Goal: Task Accomplishment & Management: Manage account settings

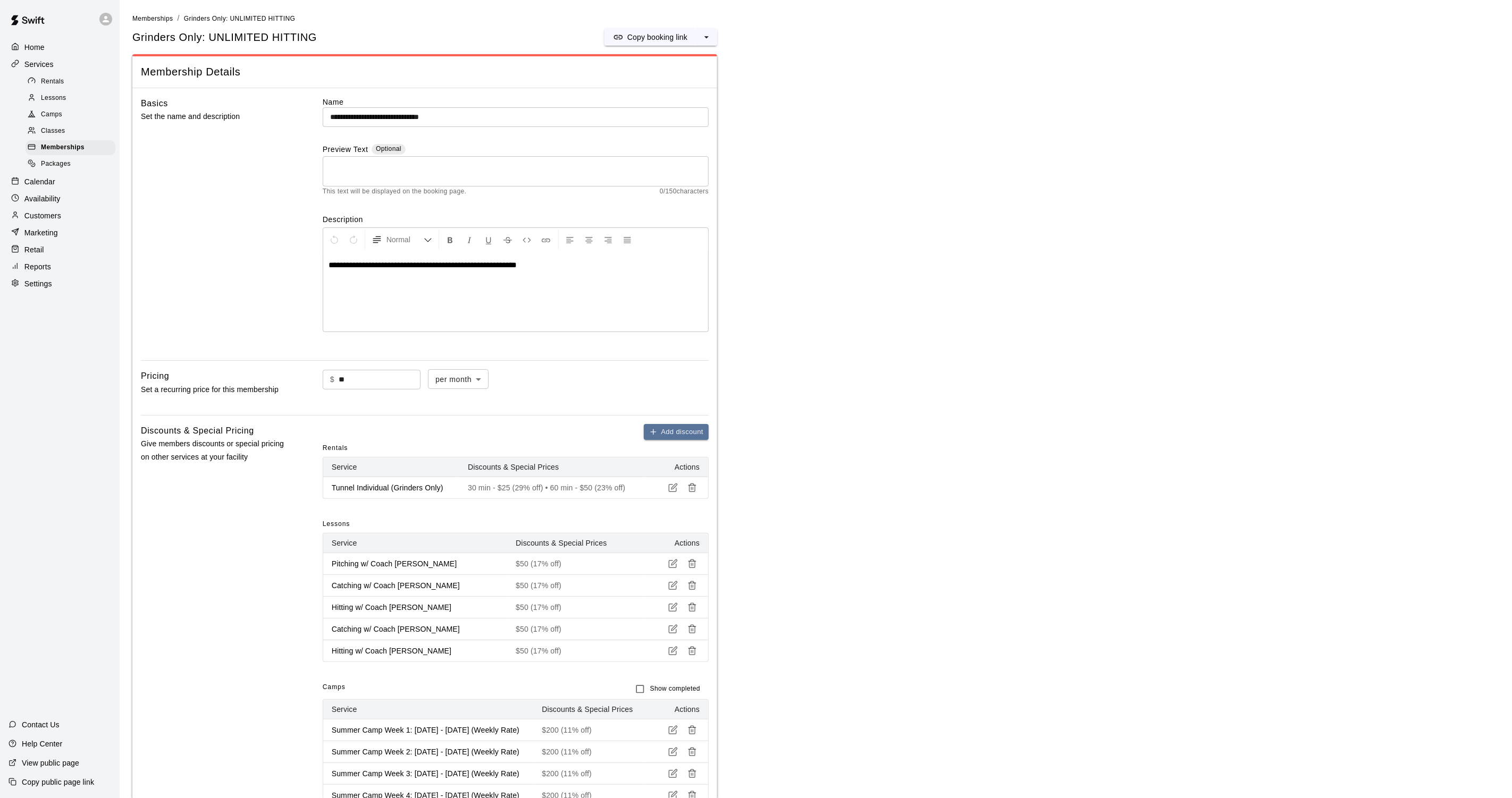
click at [42, 211] on p "Customers" at bounding box center [43, 216] width 36 height 11
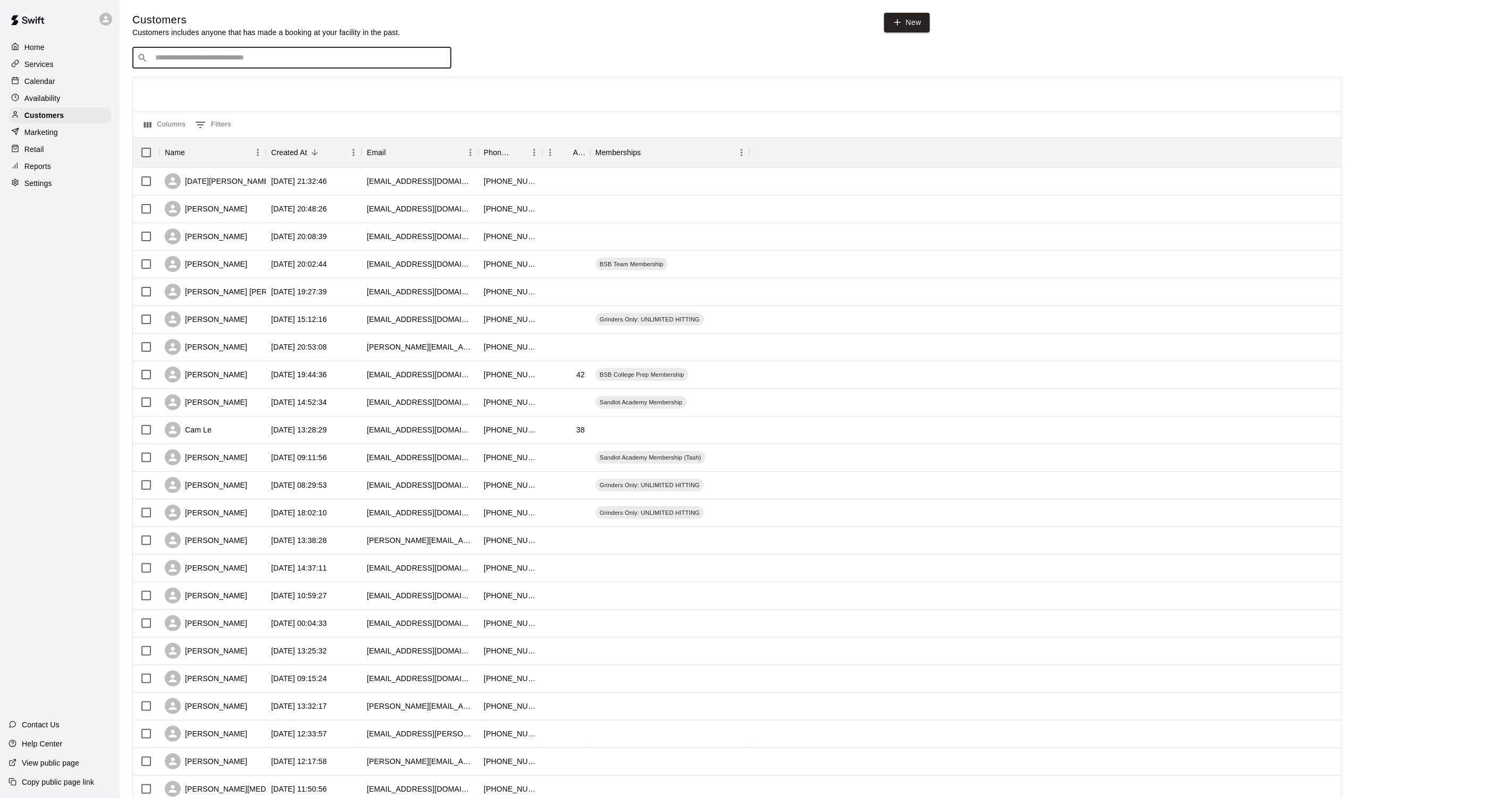
click at [300, 52] on input "Search customers by name or email" at bounding box center [299, 57] width 294 height 11
type input "******"
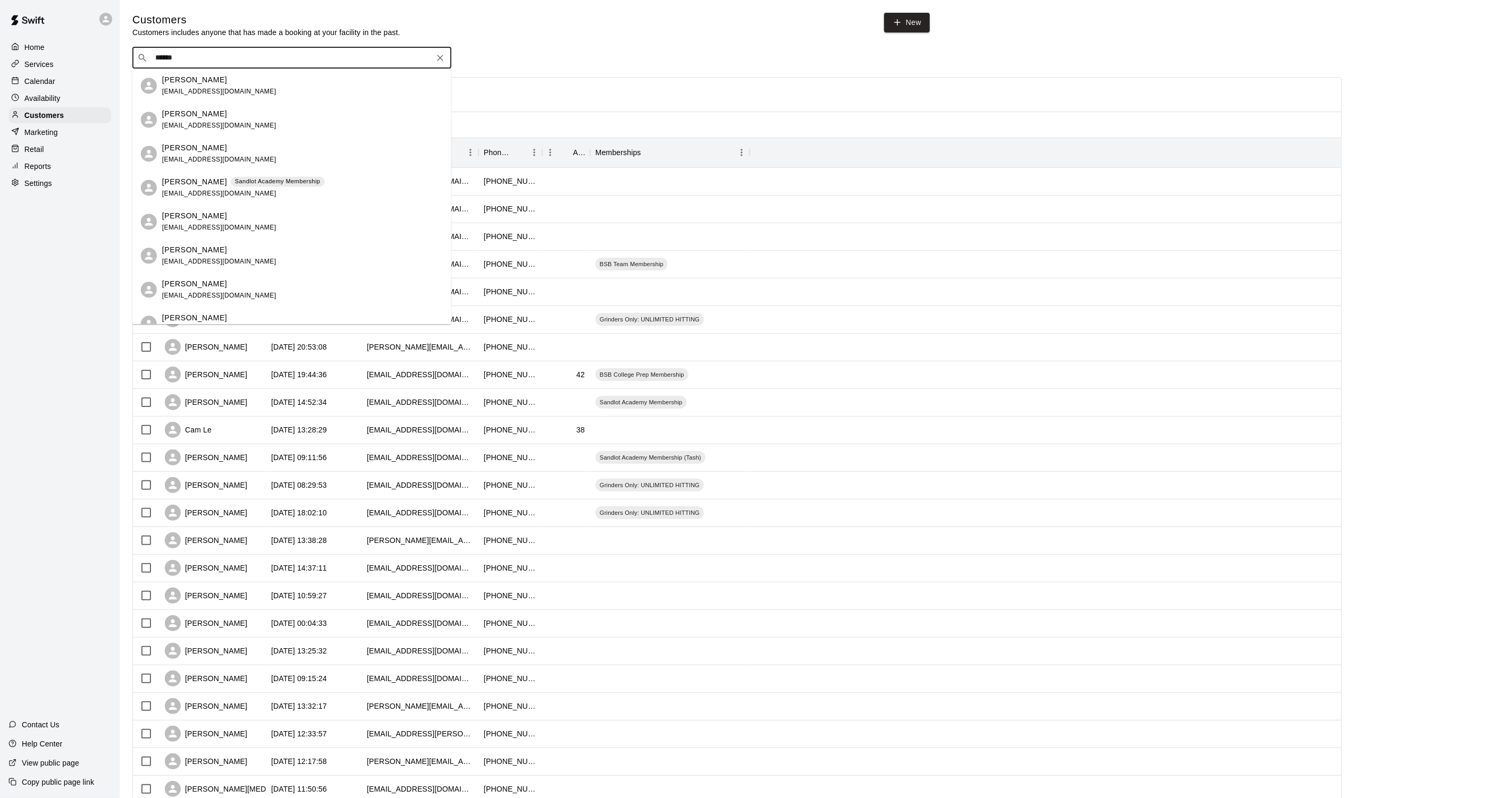
click at [208, 183] on p "[PERSON_NAME]" at bounding box center [194, 182] width 65 height 11
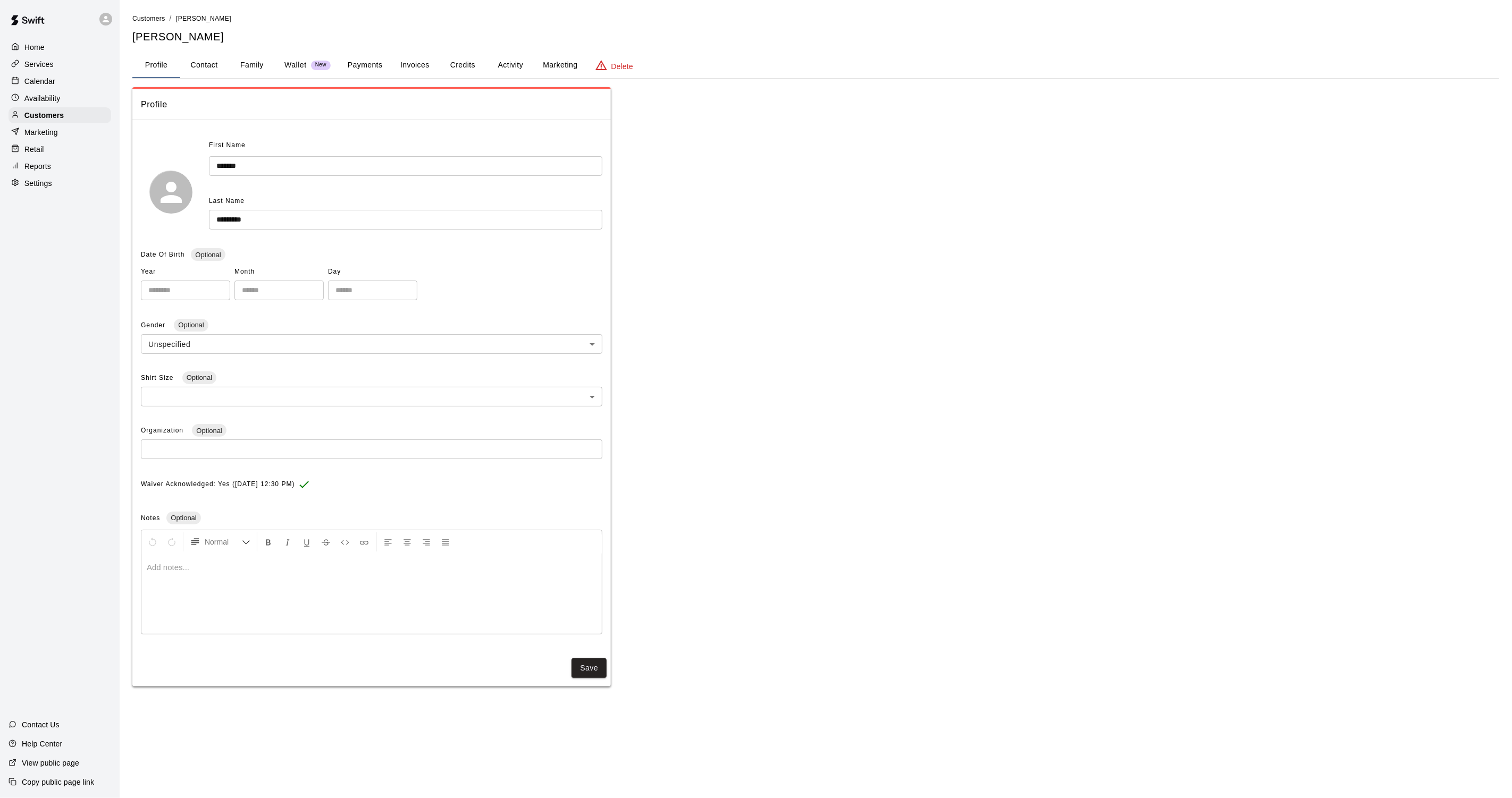
click at [367, 65] on button "Payments" at bounding box center [365, 65] width 52 height 25
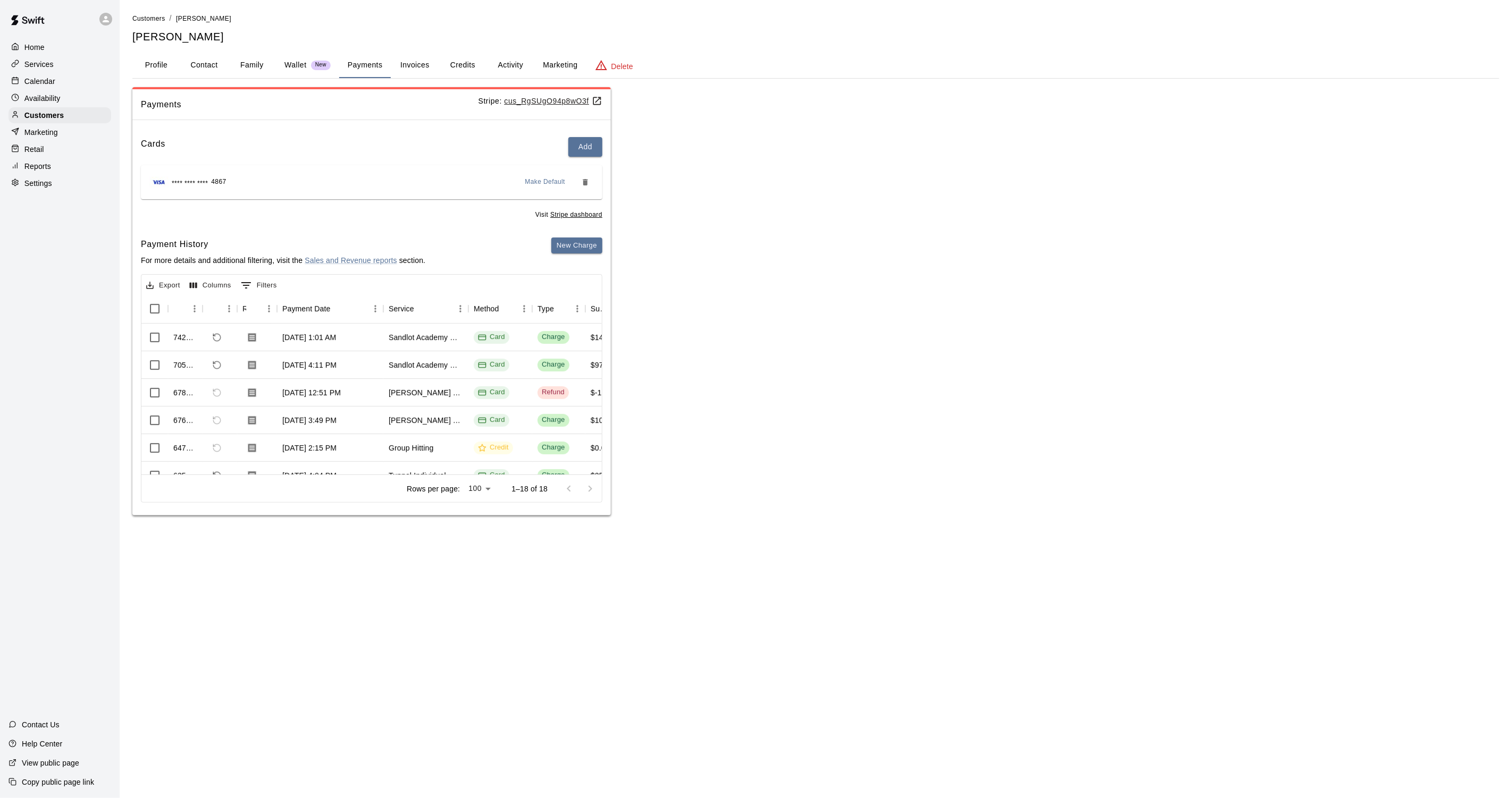
click at [509, 61] on button "Activity" at bounding box center [510, 65] width 48 height 25
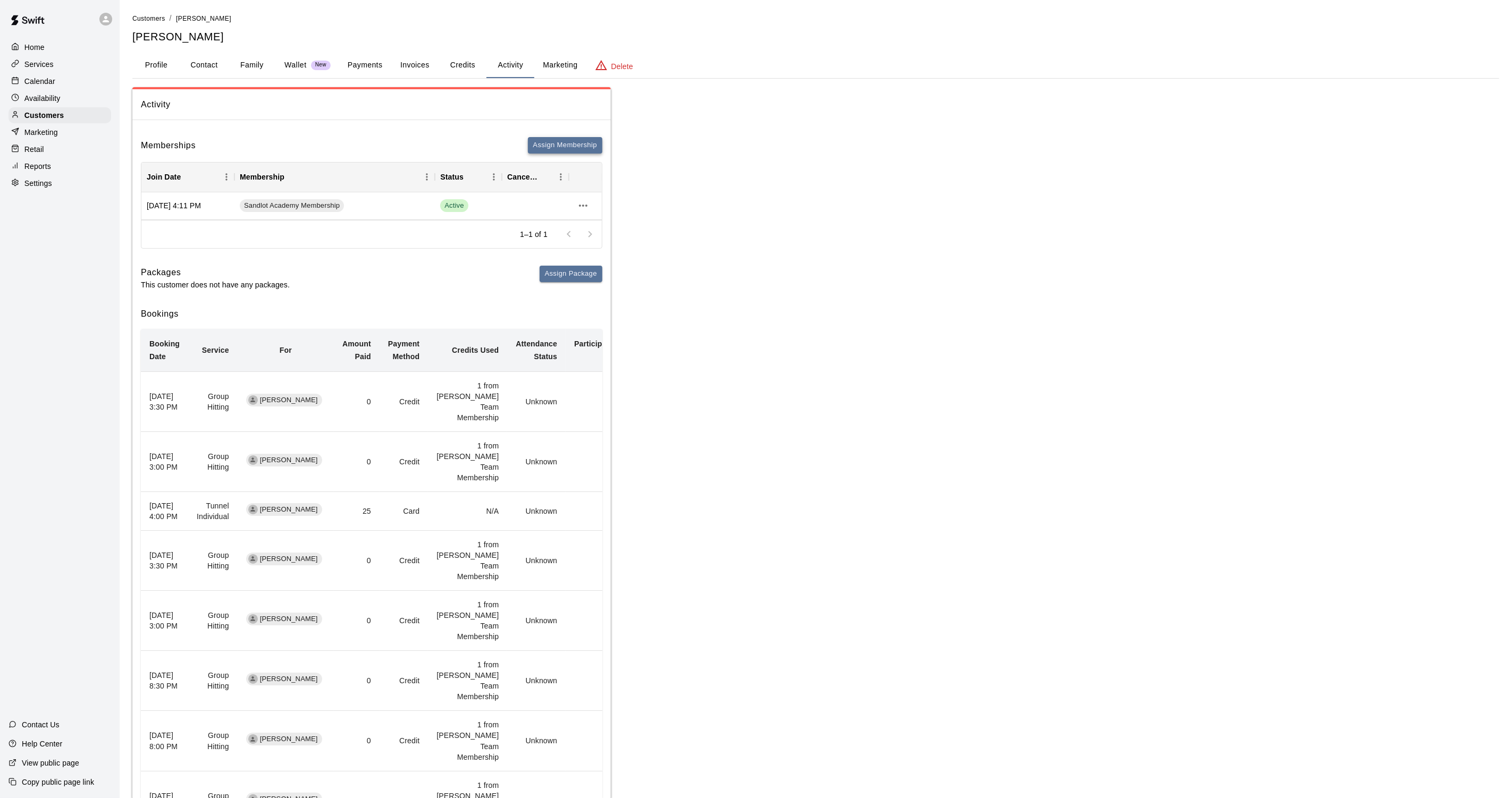
click at [579, 145] on button "Assign Membership" at bounding box center [565, 145] width 74 height 17
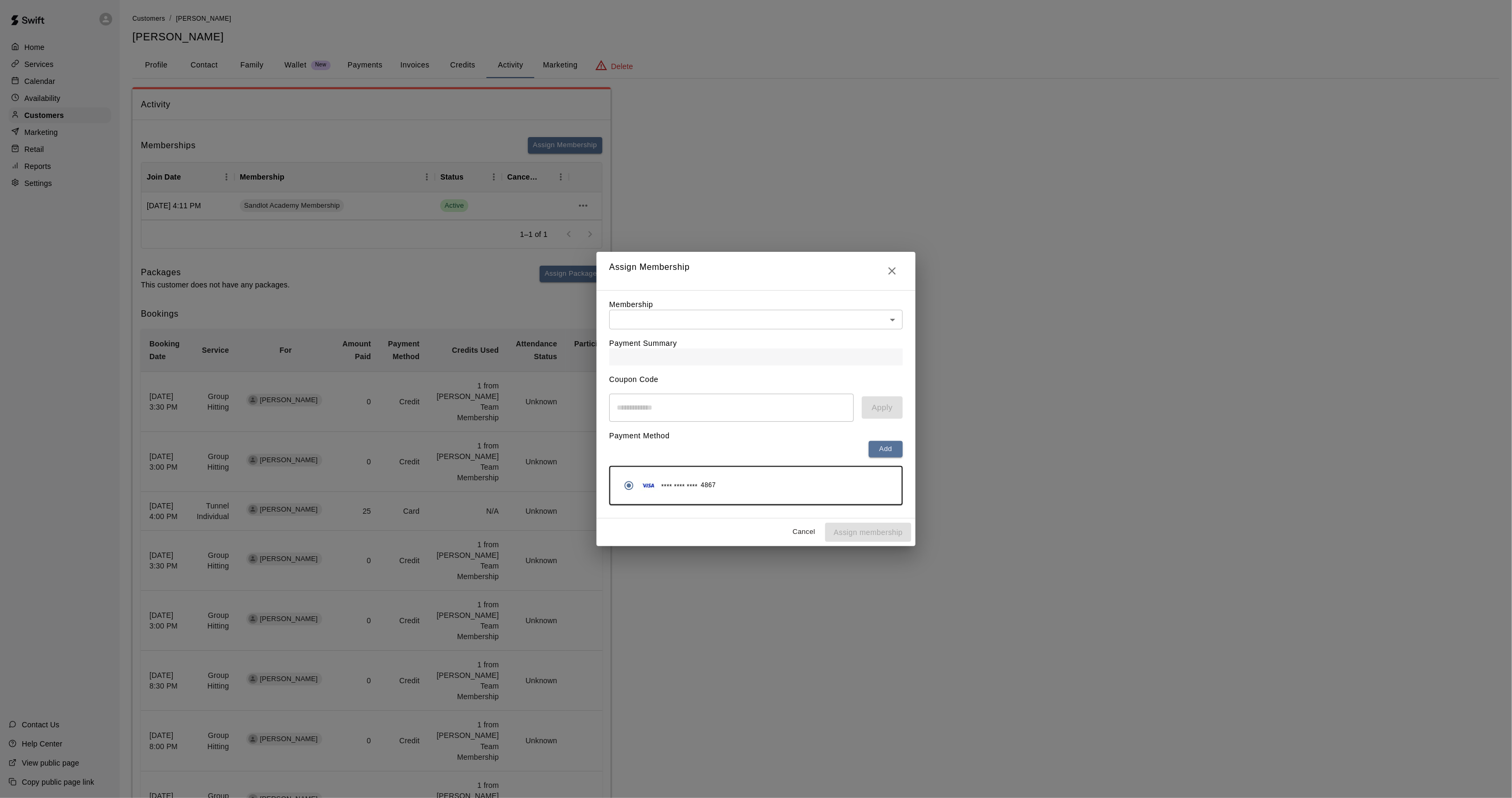
click at [896, 320] on body "Home Services Calendar Availability Customers Marketing Retail Reports Settings…" at bounding box center [756, 507] width 1512 height 1013
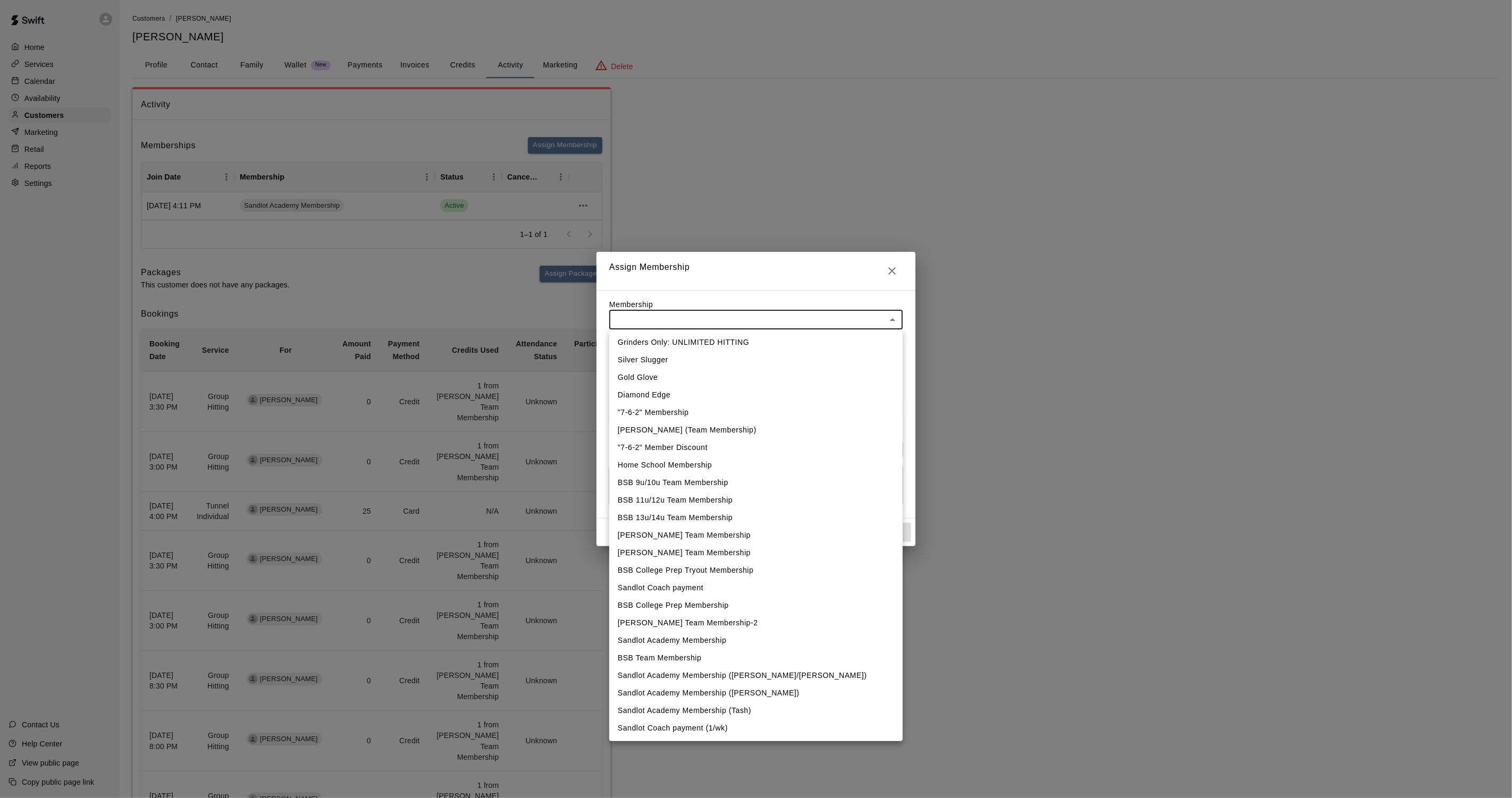
click at [683, 343] on li "Grinders Only: UNLIMITED HITTING" at bounding box center [756, 342] width 294 height 17
type input "**********"
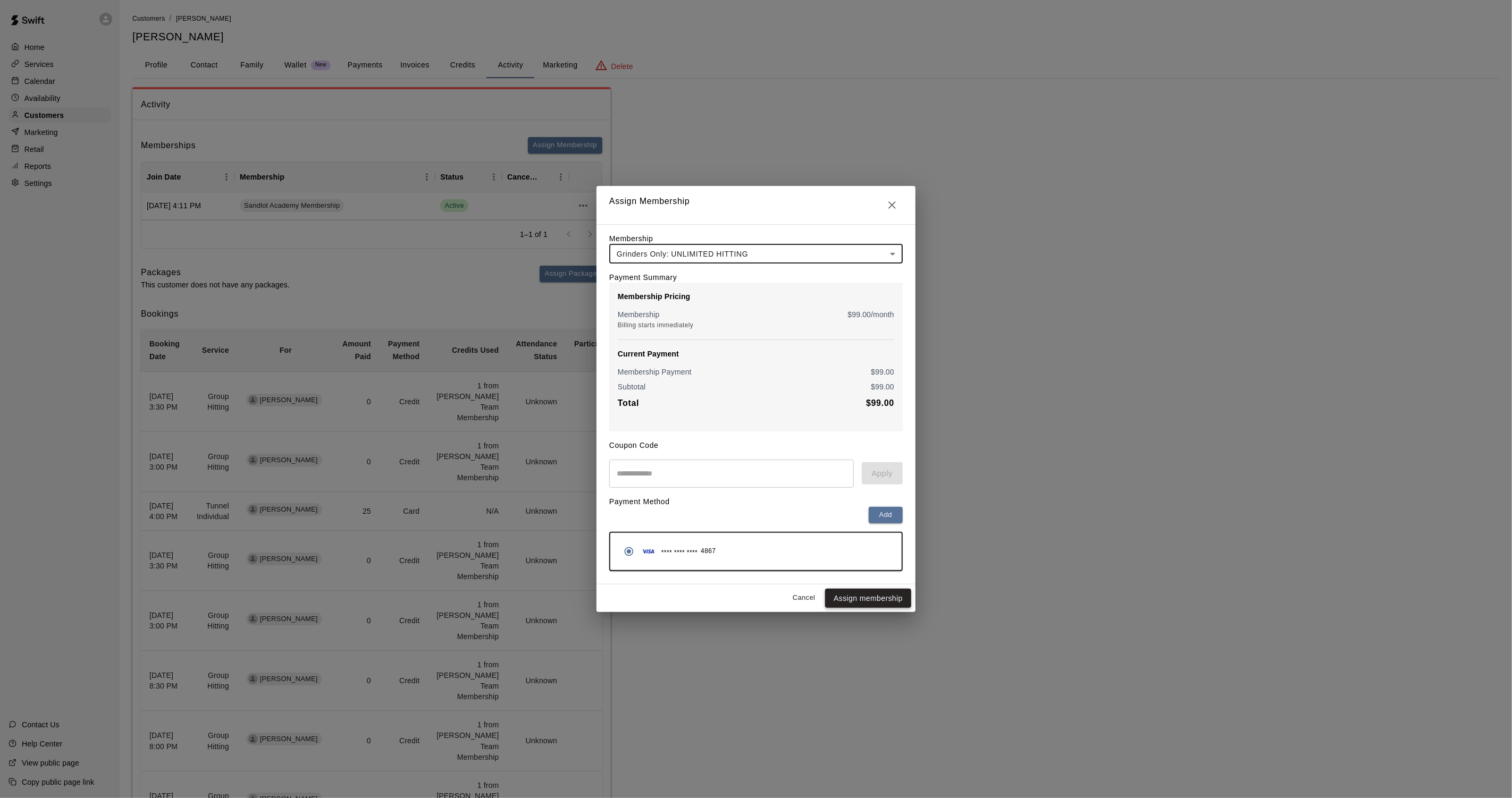
click at [880, 598] on button "Assign membership" at bounding box center [868, 598] width 86 height 20
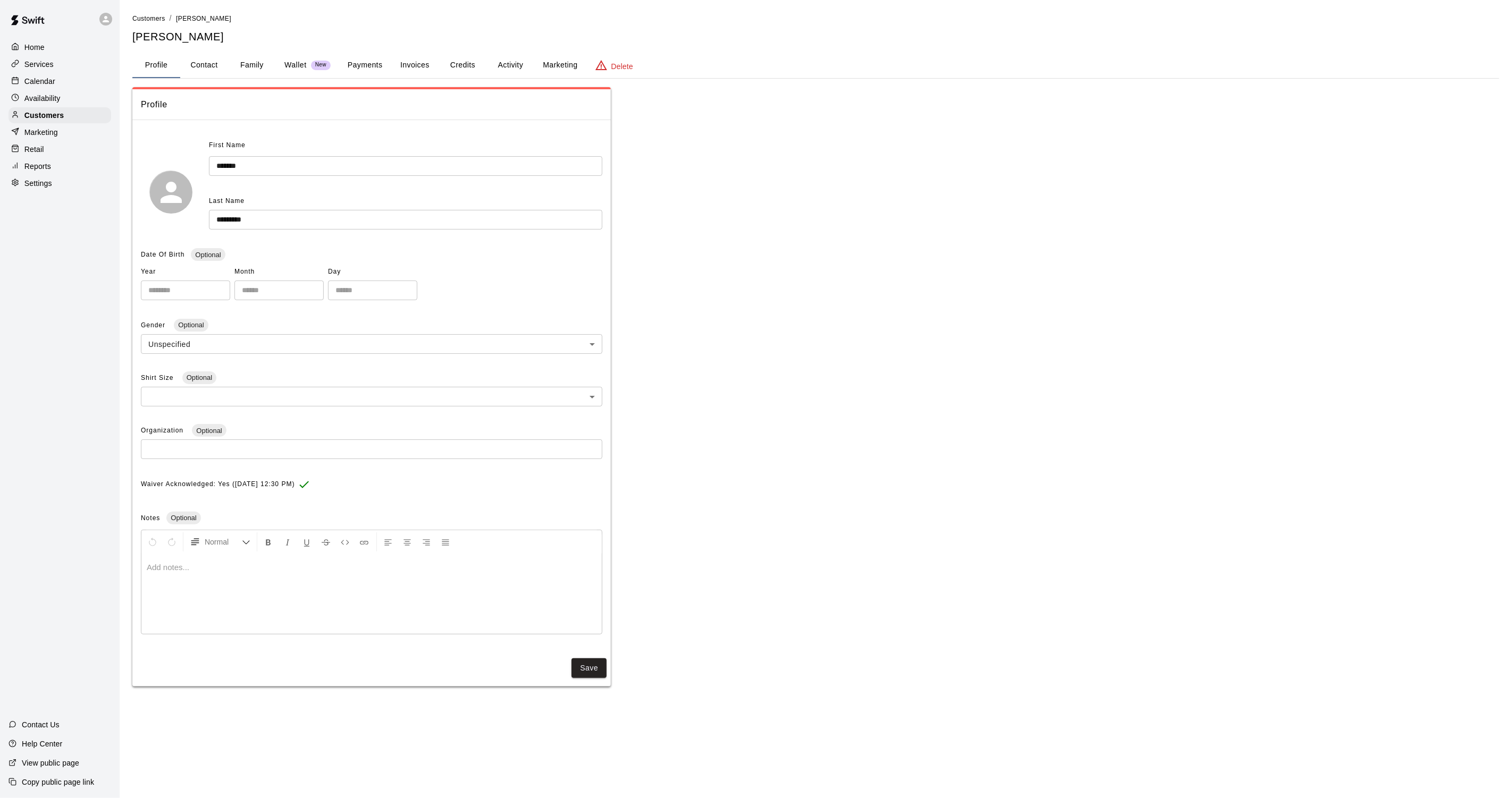
click at [512, 65] on button "Activity" at bounding box center [510, 65] width 48 height 25
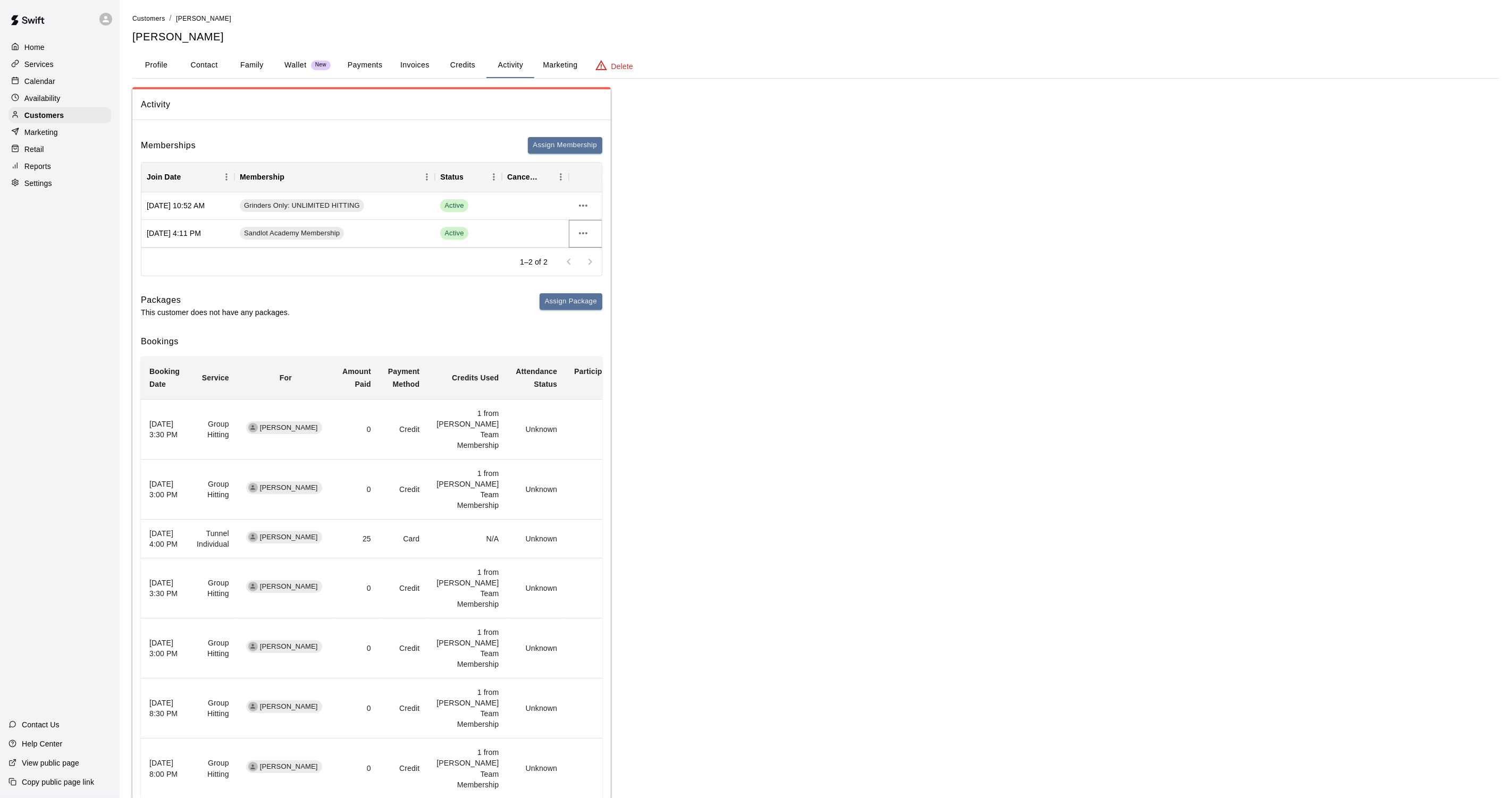
click at [579, 235] on icon "more actions" at bounding box center [583, 233] width 13 height 13
click at [606, 274] on li "Cancel" at bounding box center [604, 272] width 60 height 17
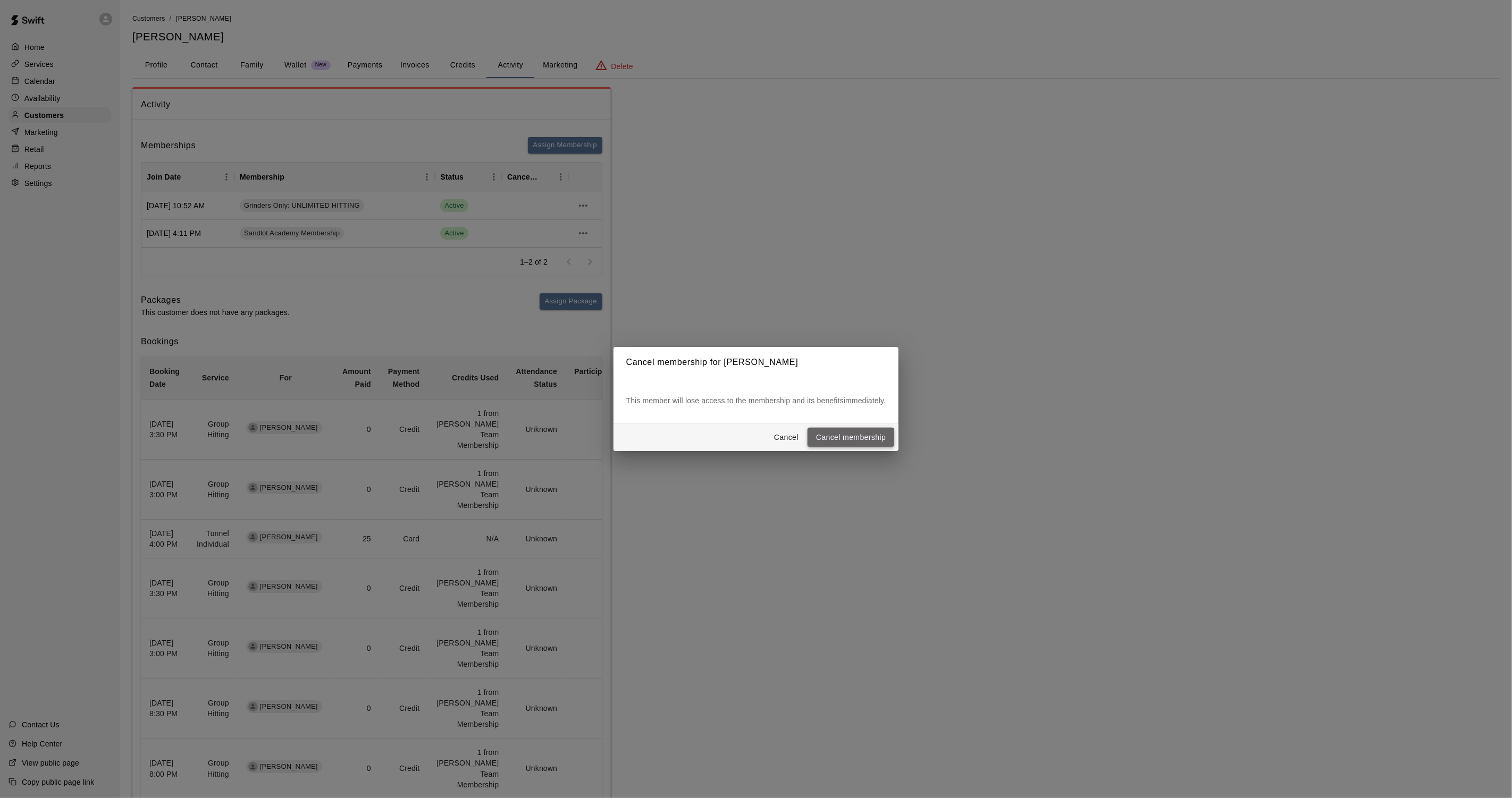
click at [856, 441] on button "Cancel membership" at bounding box center [850, 438] width 87 height 20
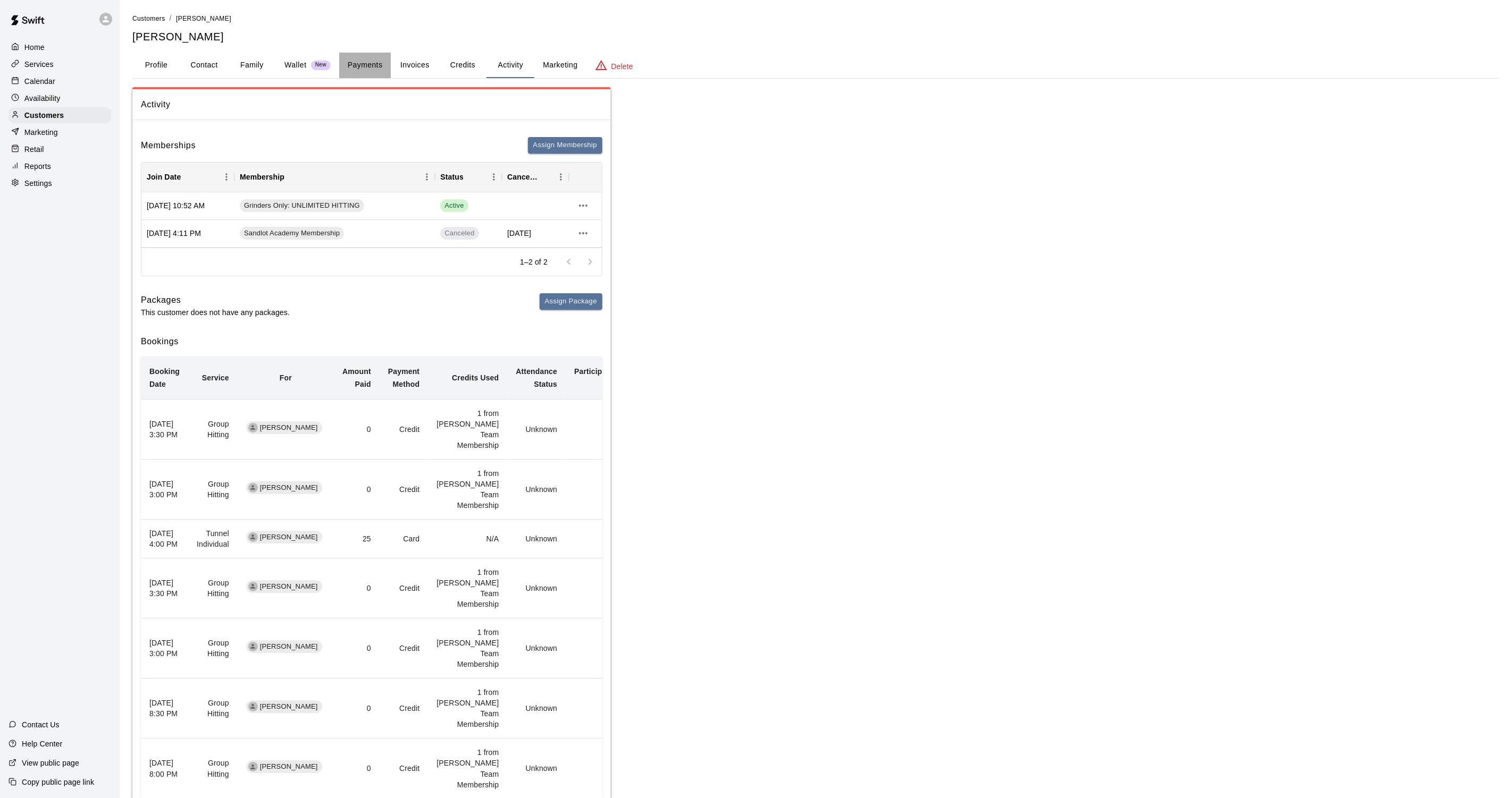
click at [358, 67] on button "Payments" at bounding box center [365, 65] width 52 height 25
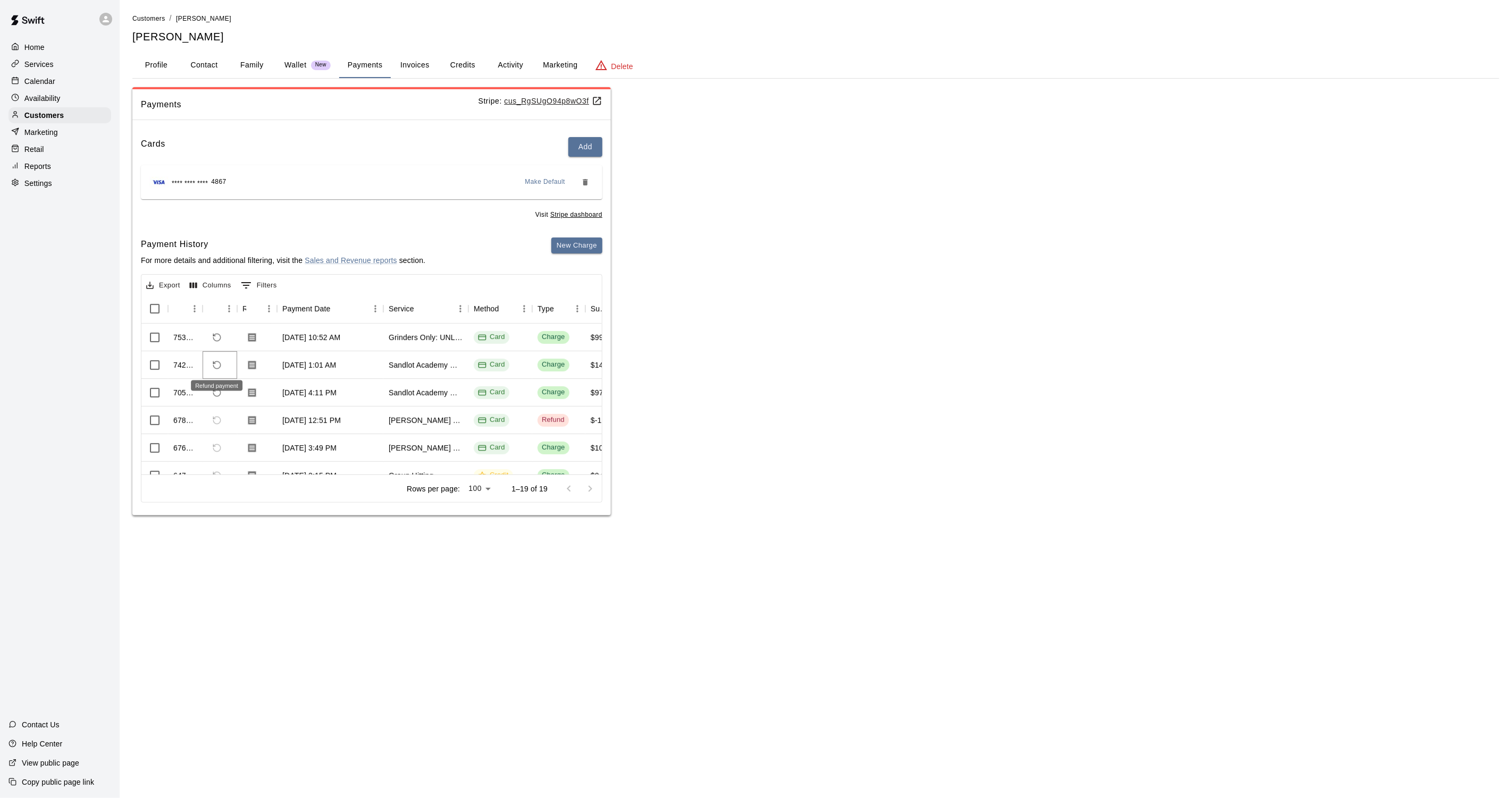
click at [218, 361] on icon "Refund payment" at bounding box center [217, 365] width 9 height 9
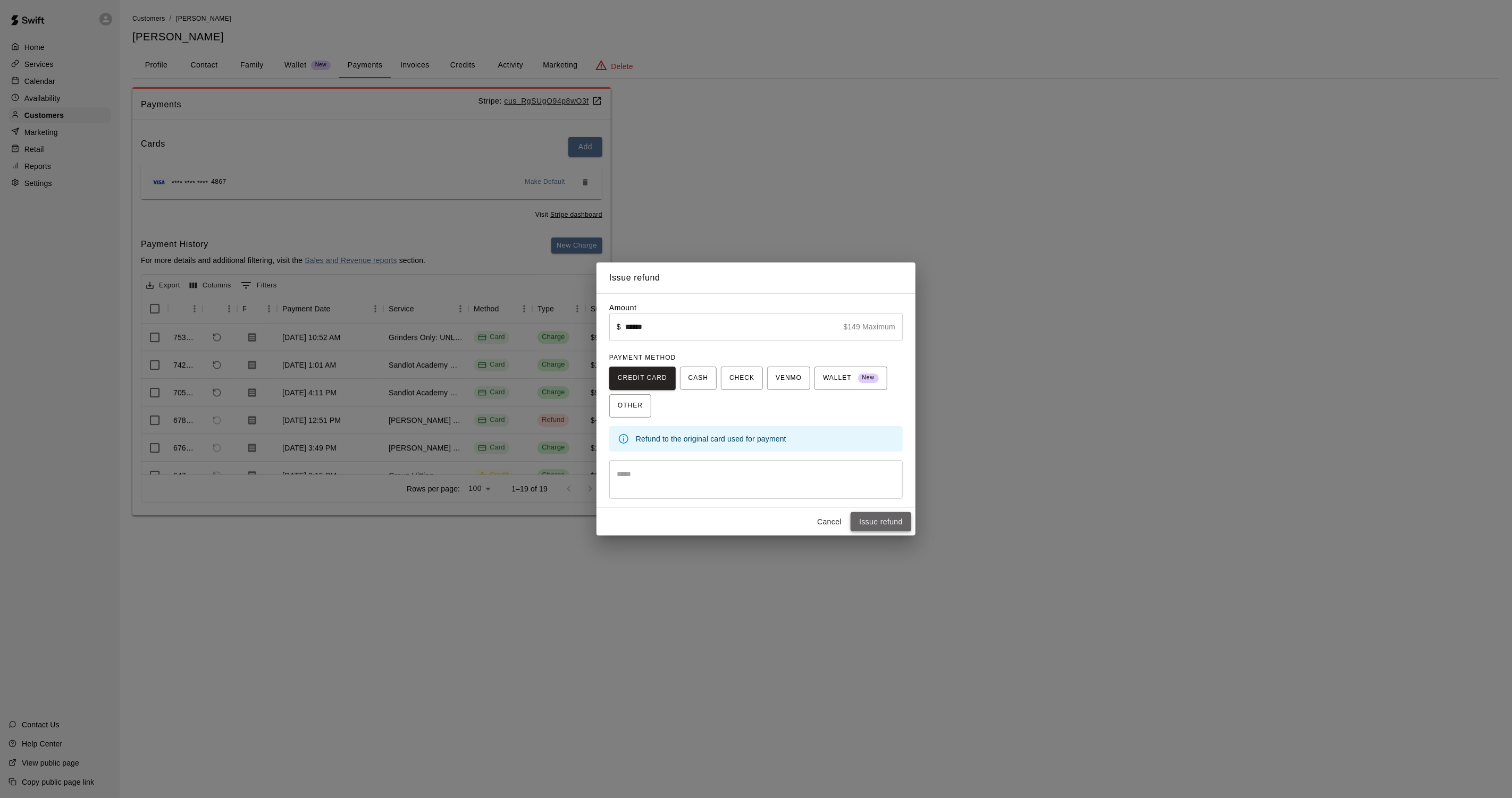
click at [899, 524] on button "Issue refund" at bounding box center [880, 522] width 60 height 20
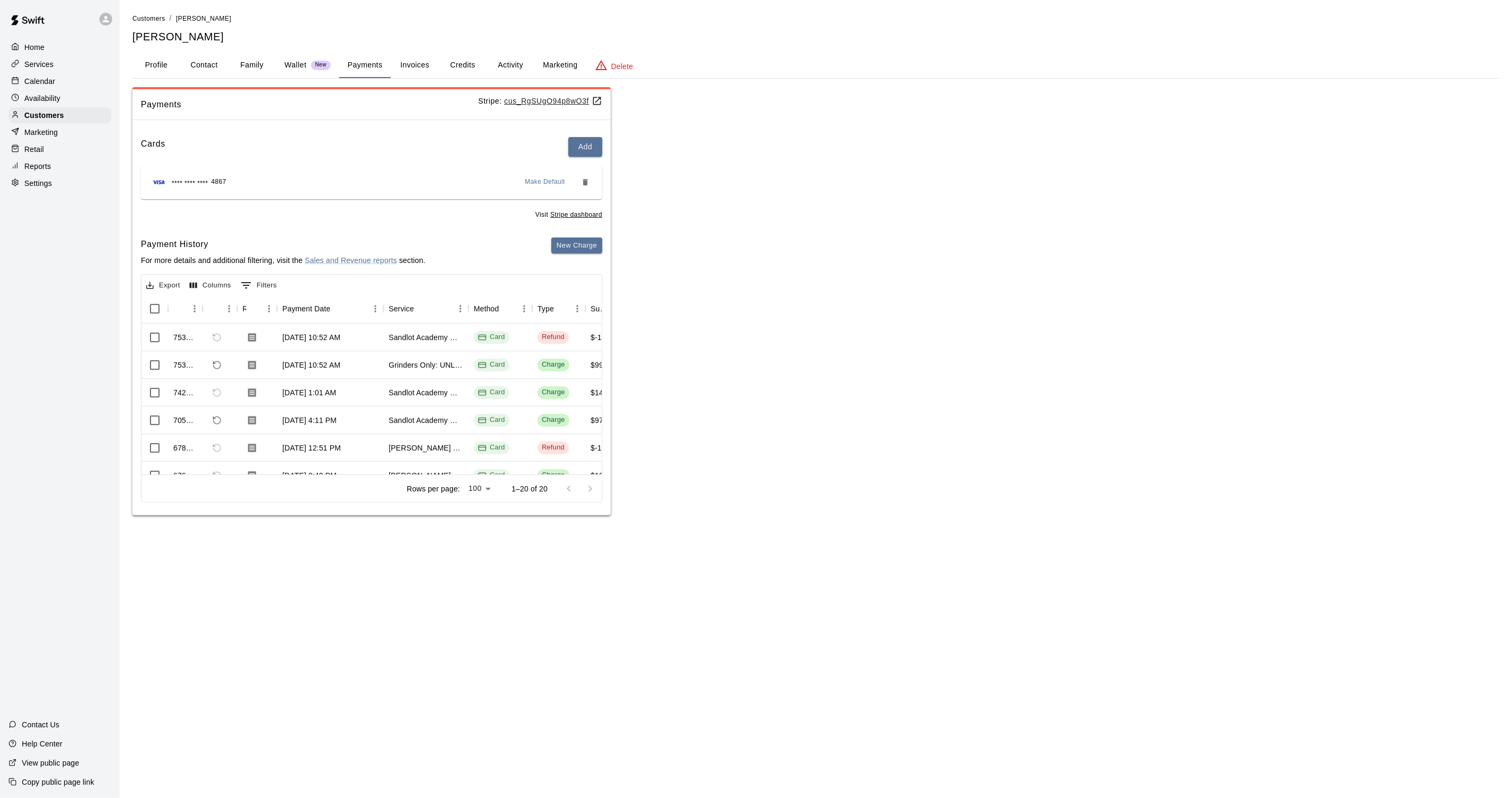
click at [41, 48] on p "Home" at bounding box center [35, 47] width 20 height 11
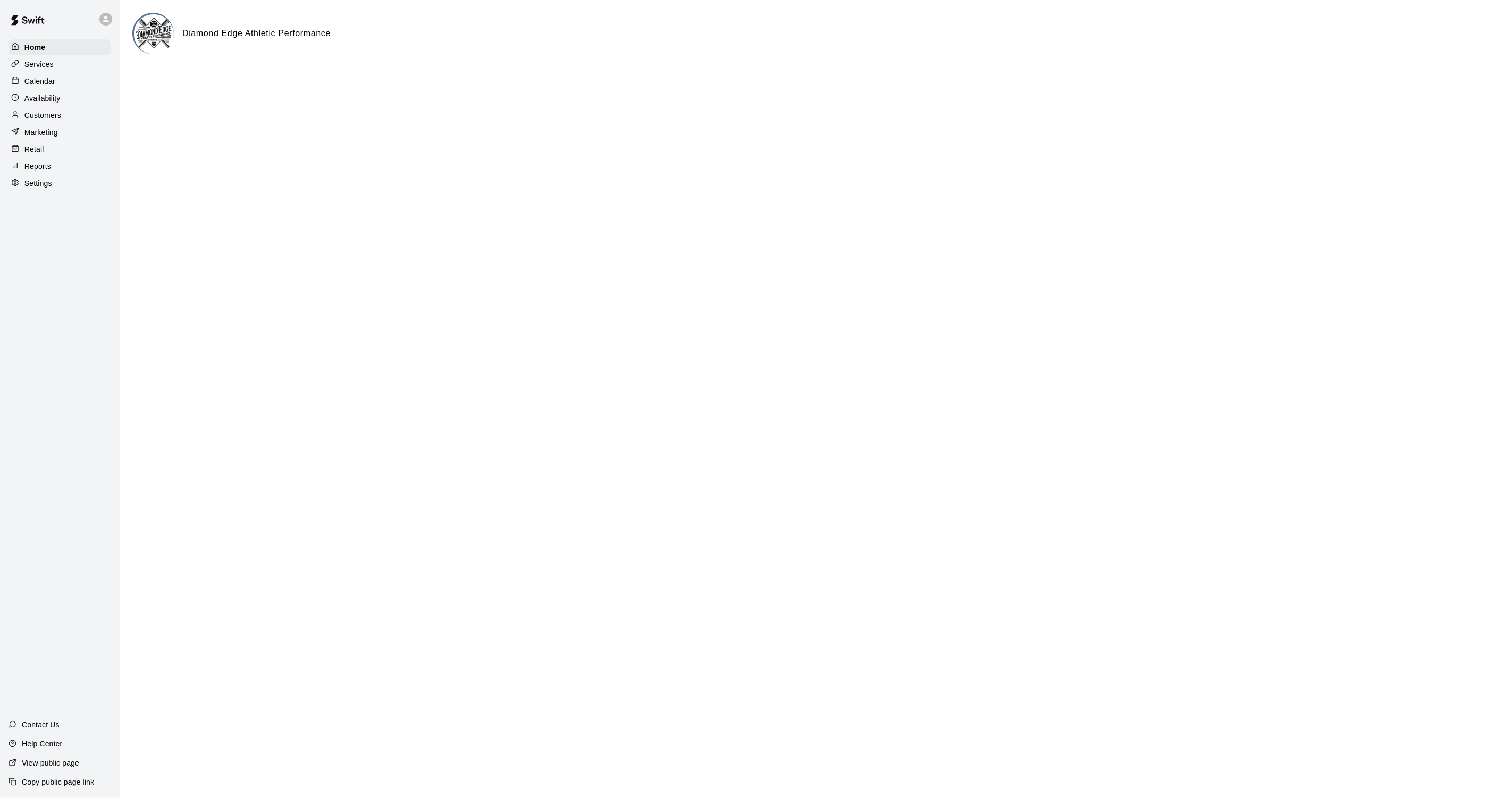
click at [50, 115] on p "Customers" at bounding box center [43, 115] width 36 height 11
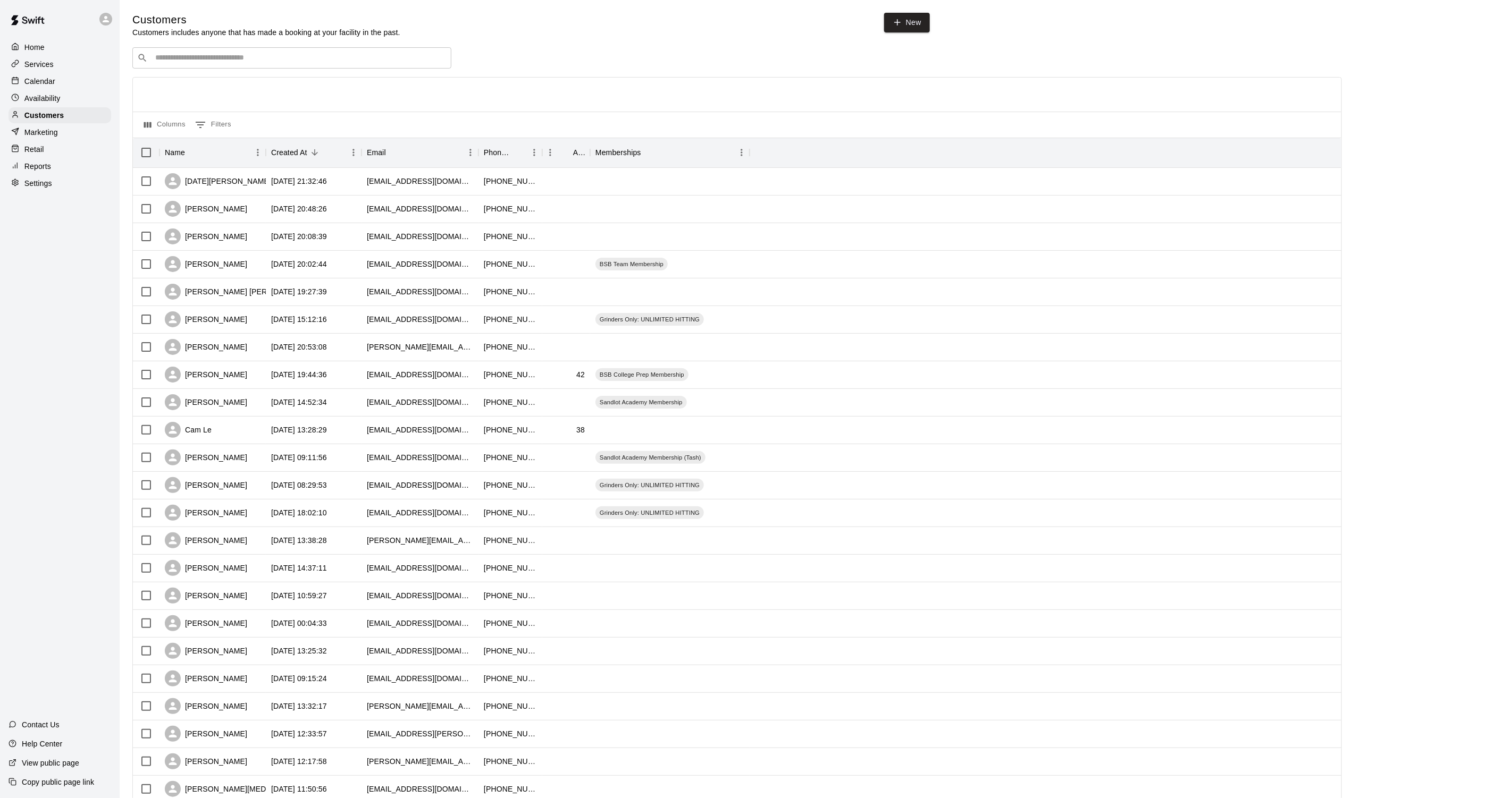
click at [300, 62] on input "Search customers by name or email" at bounding box center [299, 57] width 294 height 11
type input "****"
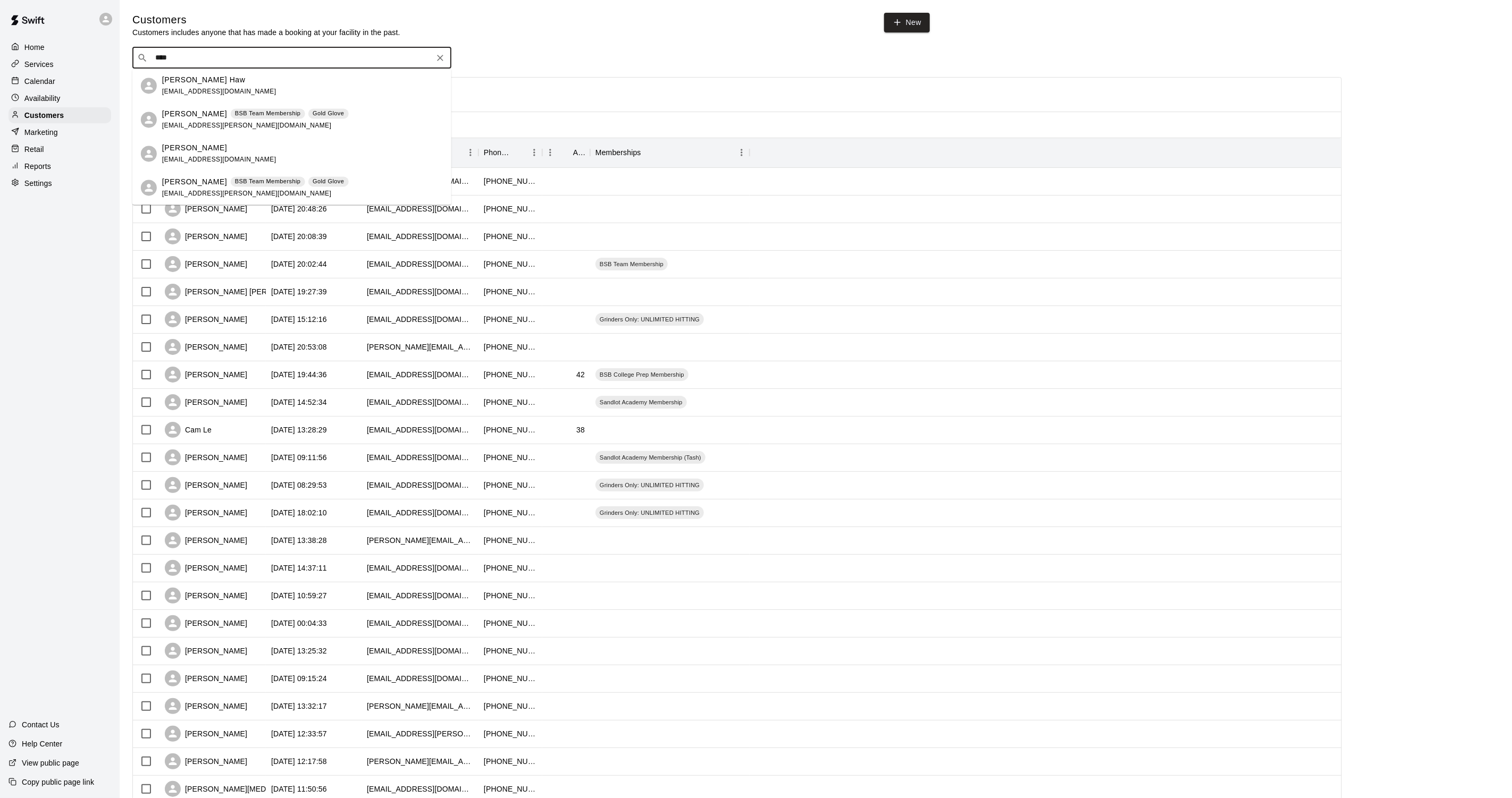
click at [193, 118] on p "Kiel Gesicki" at bounding box center [194, 113] width 65 height 11
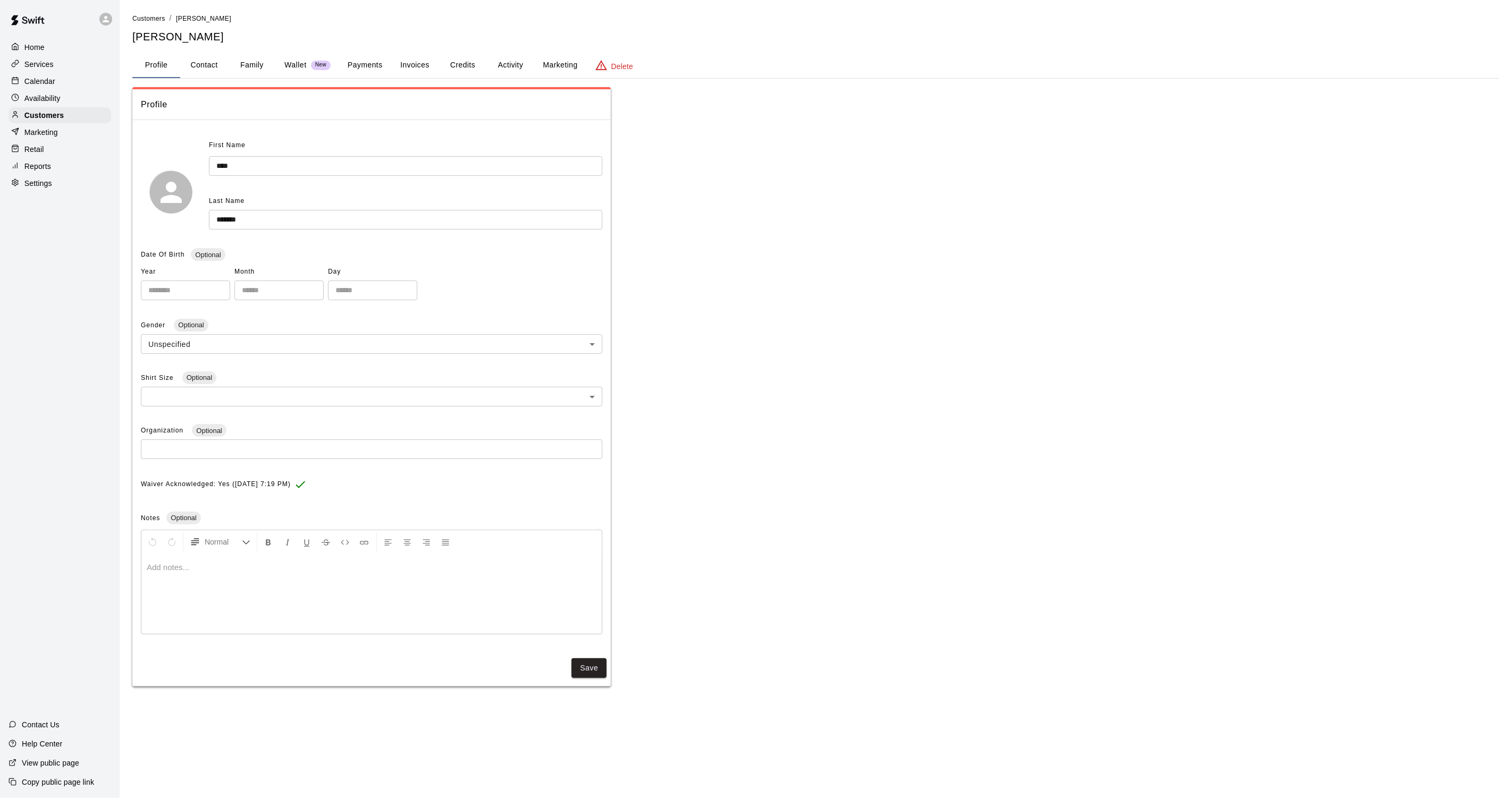
click at [515, 66] on button "Activity" at bounding box center [510, 65] width 48 height 25
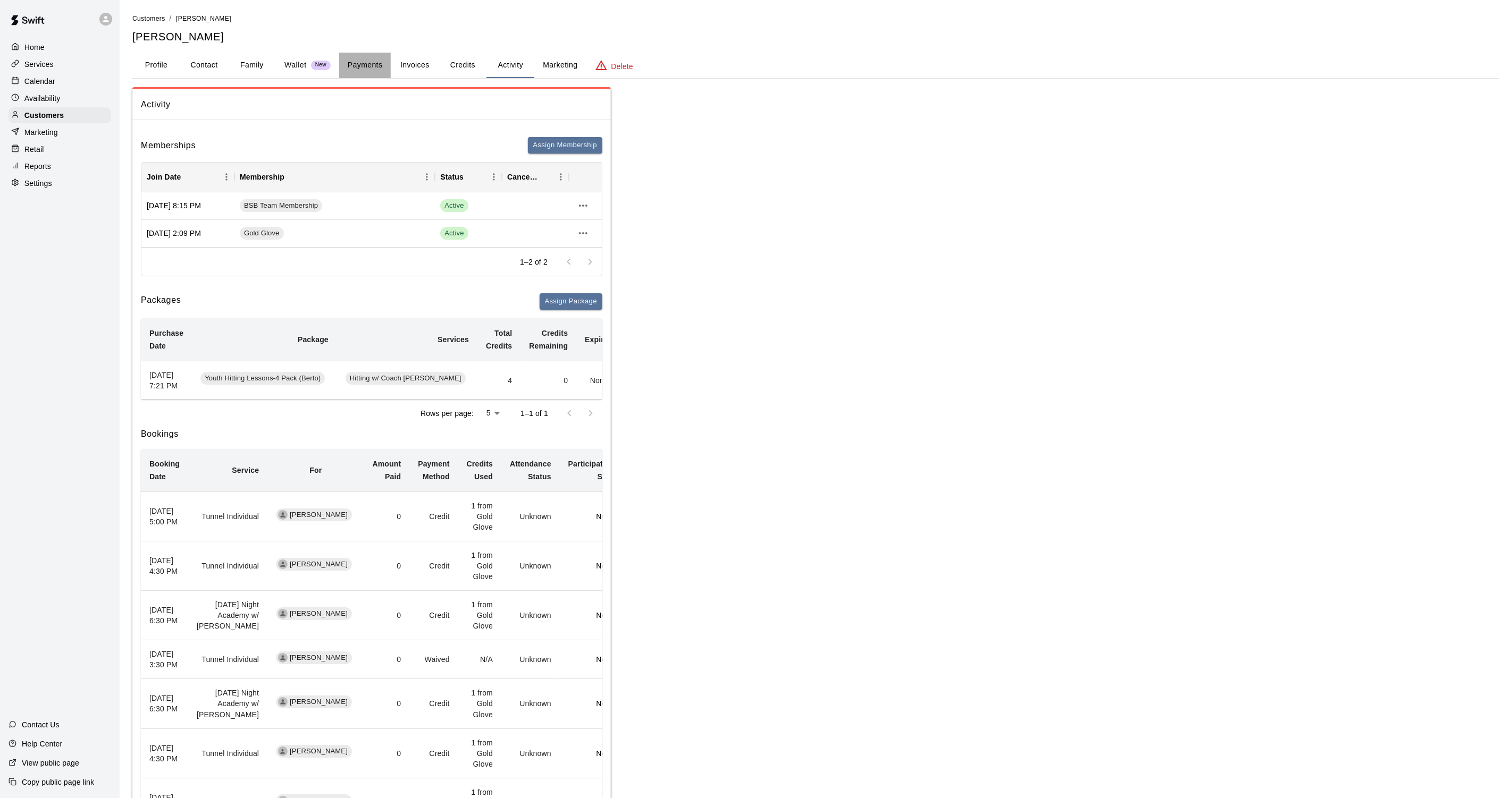
click at [375, 65] on button "Payments" at bounding box center [365, 65] width 52 height 25
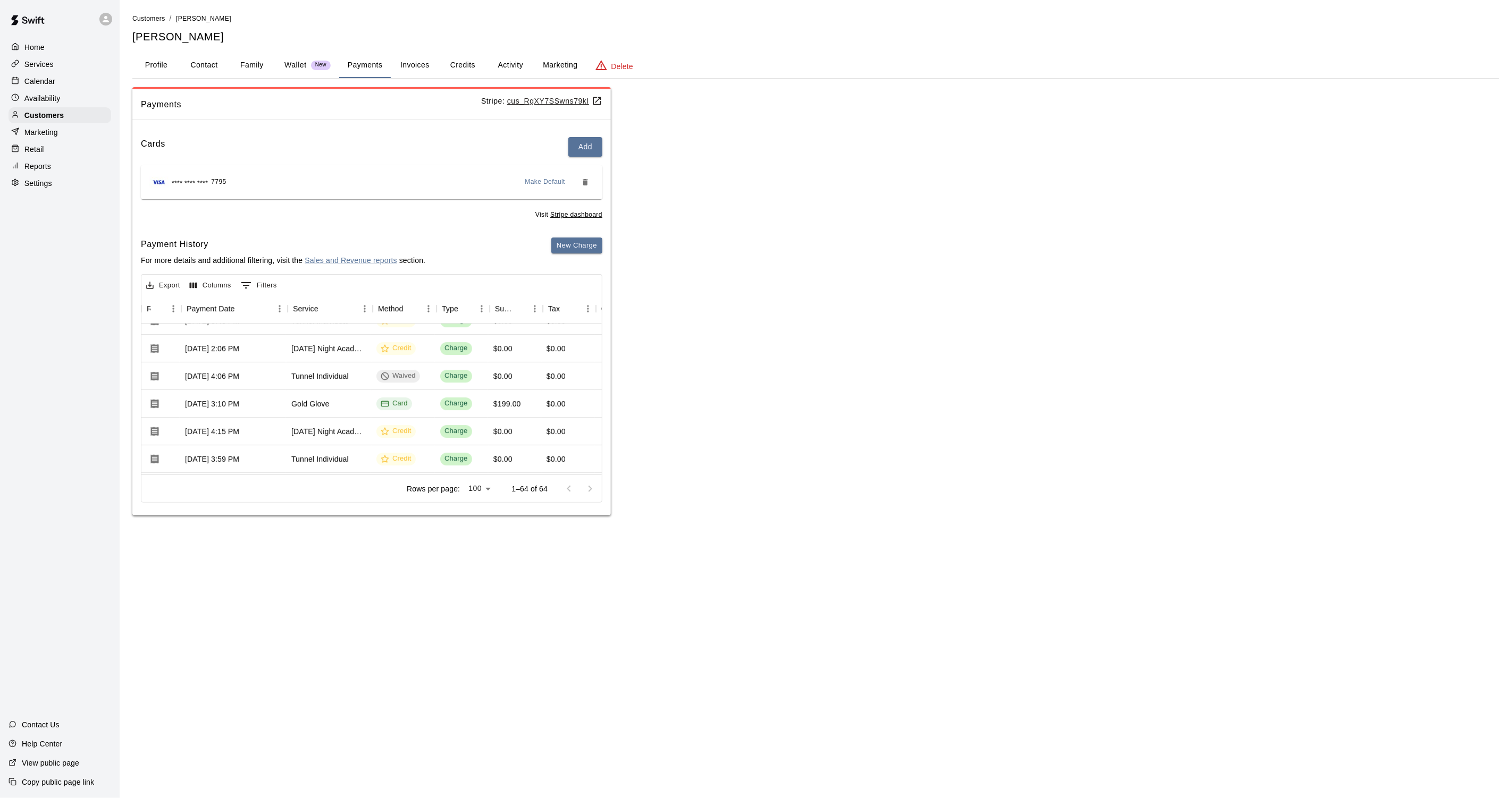
scroll to position [72, 98]
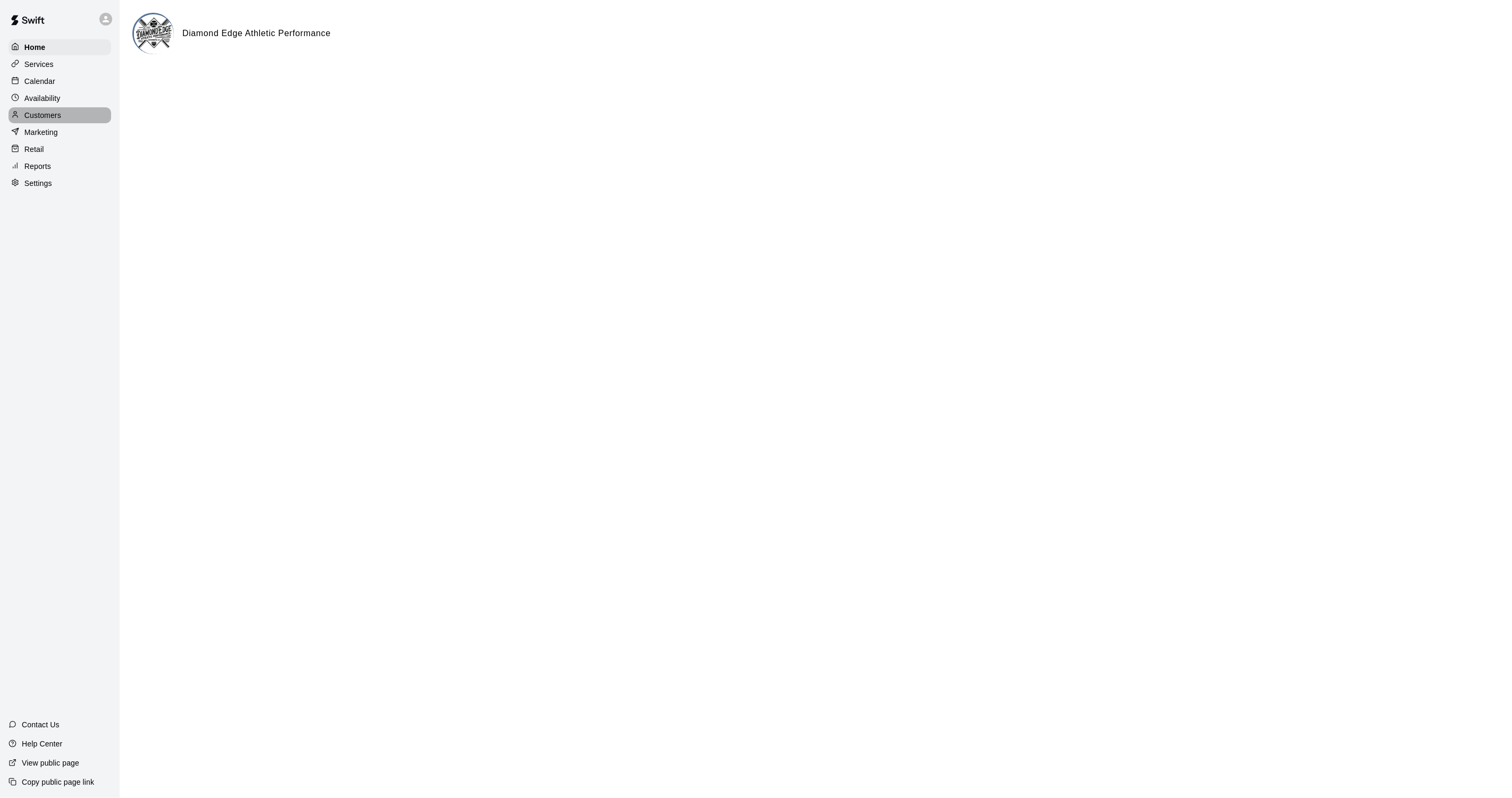
click at [35, 110] on p "Customers" at bounding box center [43, 115] width 36 height 11
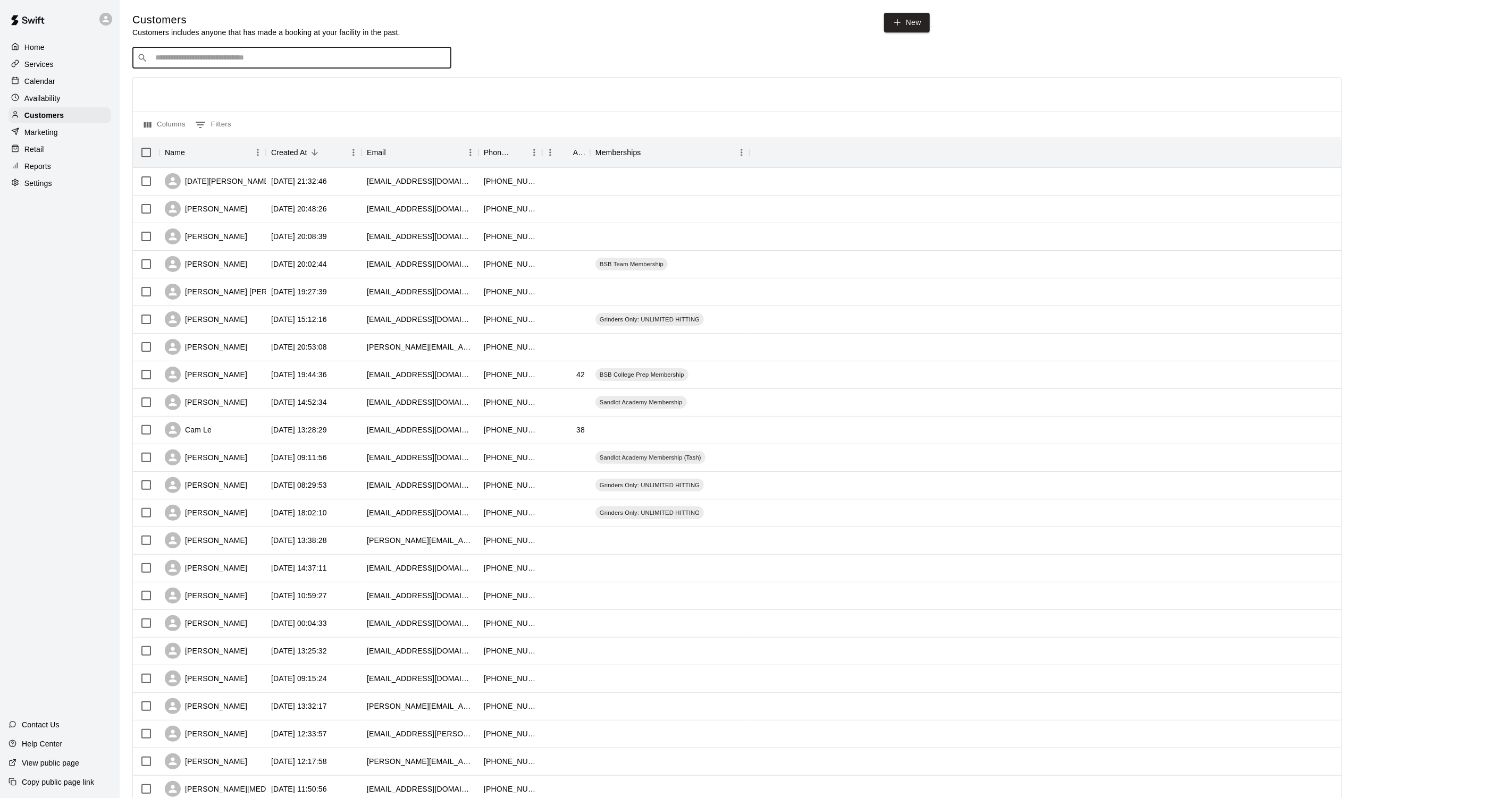
click at [280, 55] on input "Search customers by name or email" at bounding box center [299, 57] width 294 height 11
type input "****"
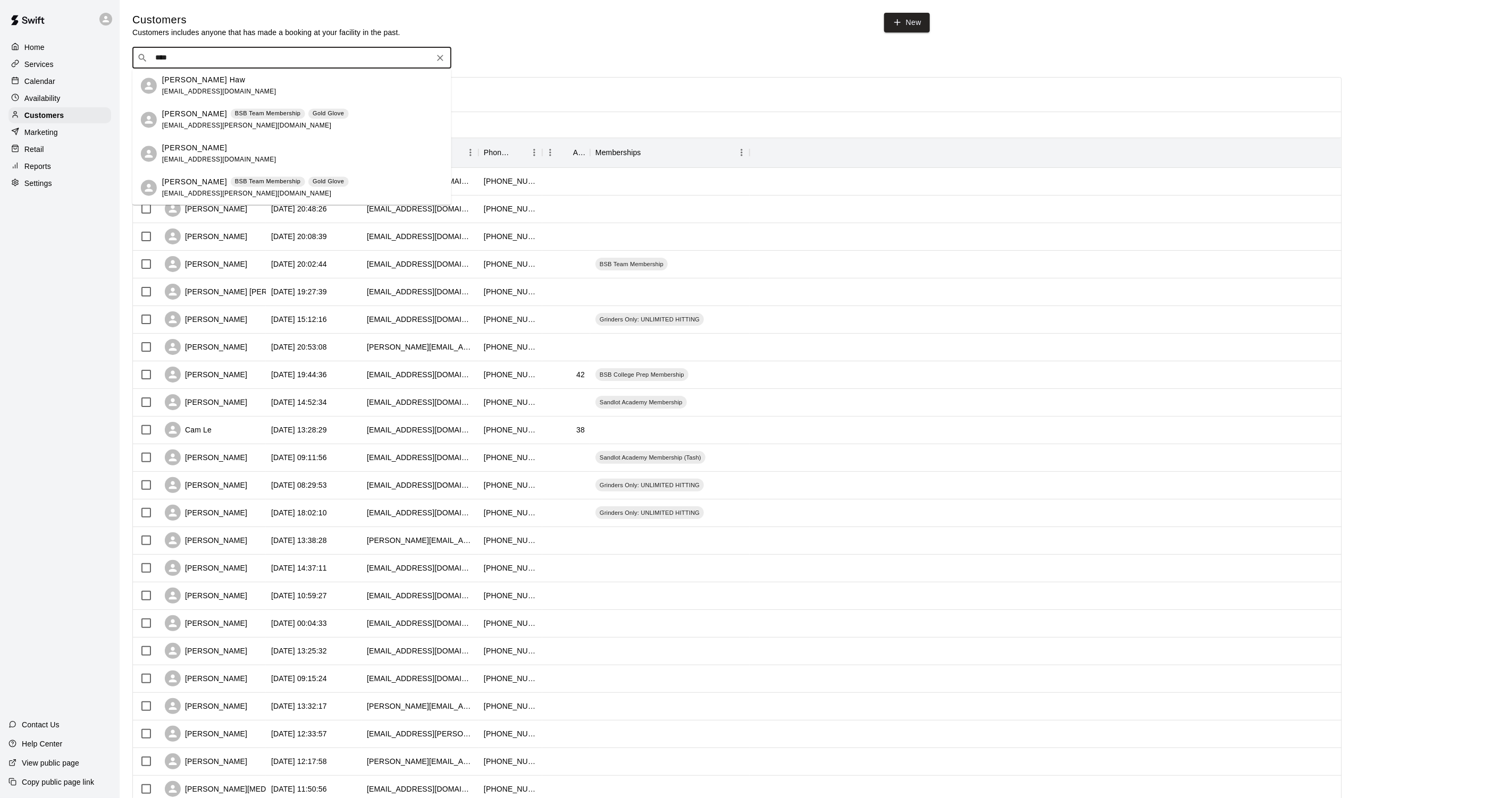
click at [196, 121] on div "Kiel Gesicki BSB Team Membership Gold Glove kiel.gesicki@gmail.com" at bounding box center [255, 119] width 187 height 23
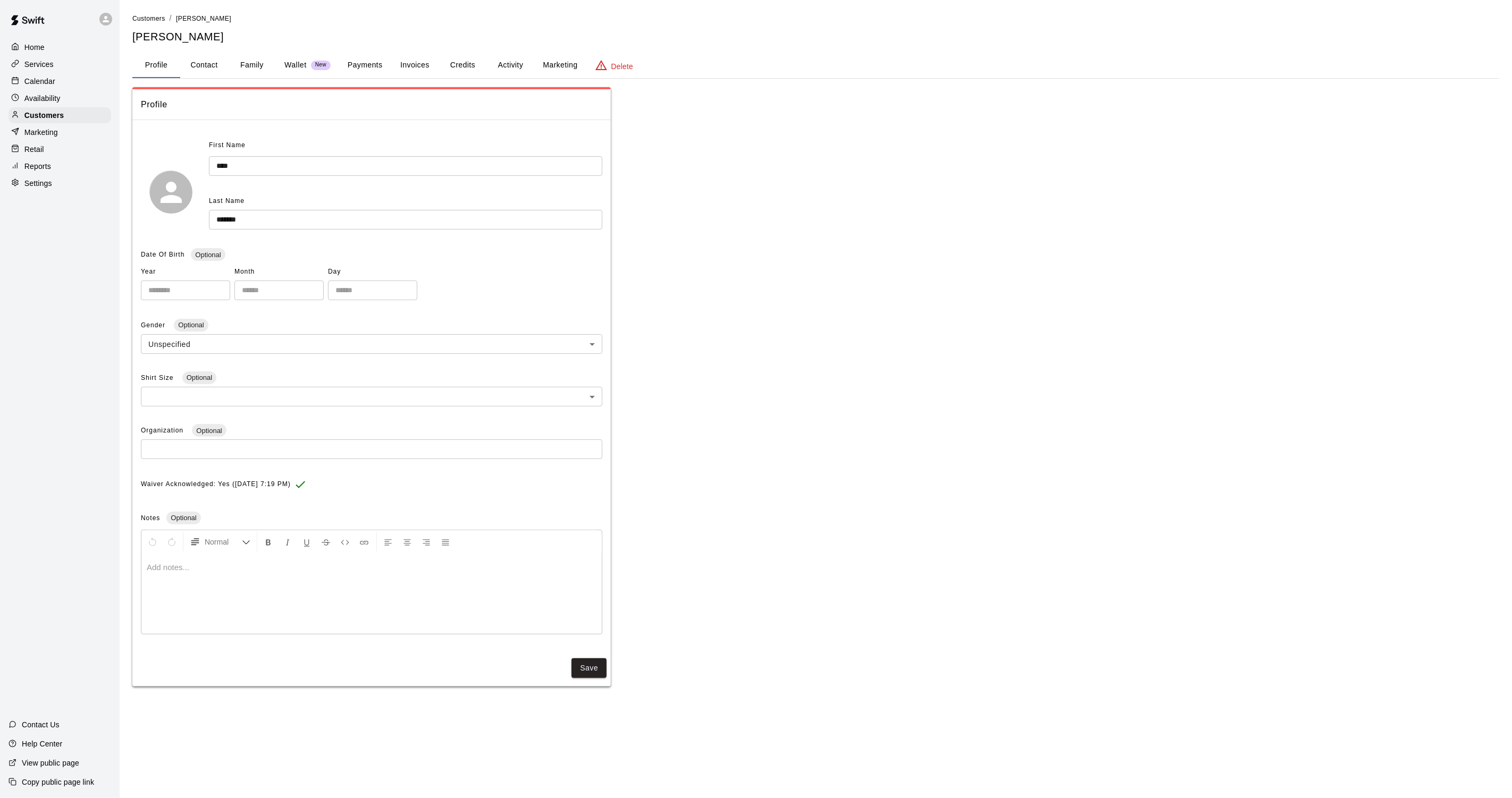
click at [512, 64] on button "Activity" at bounding box center [510, 65] width 48 height 25
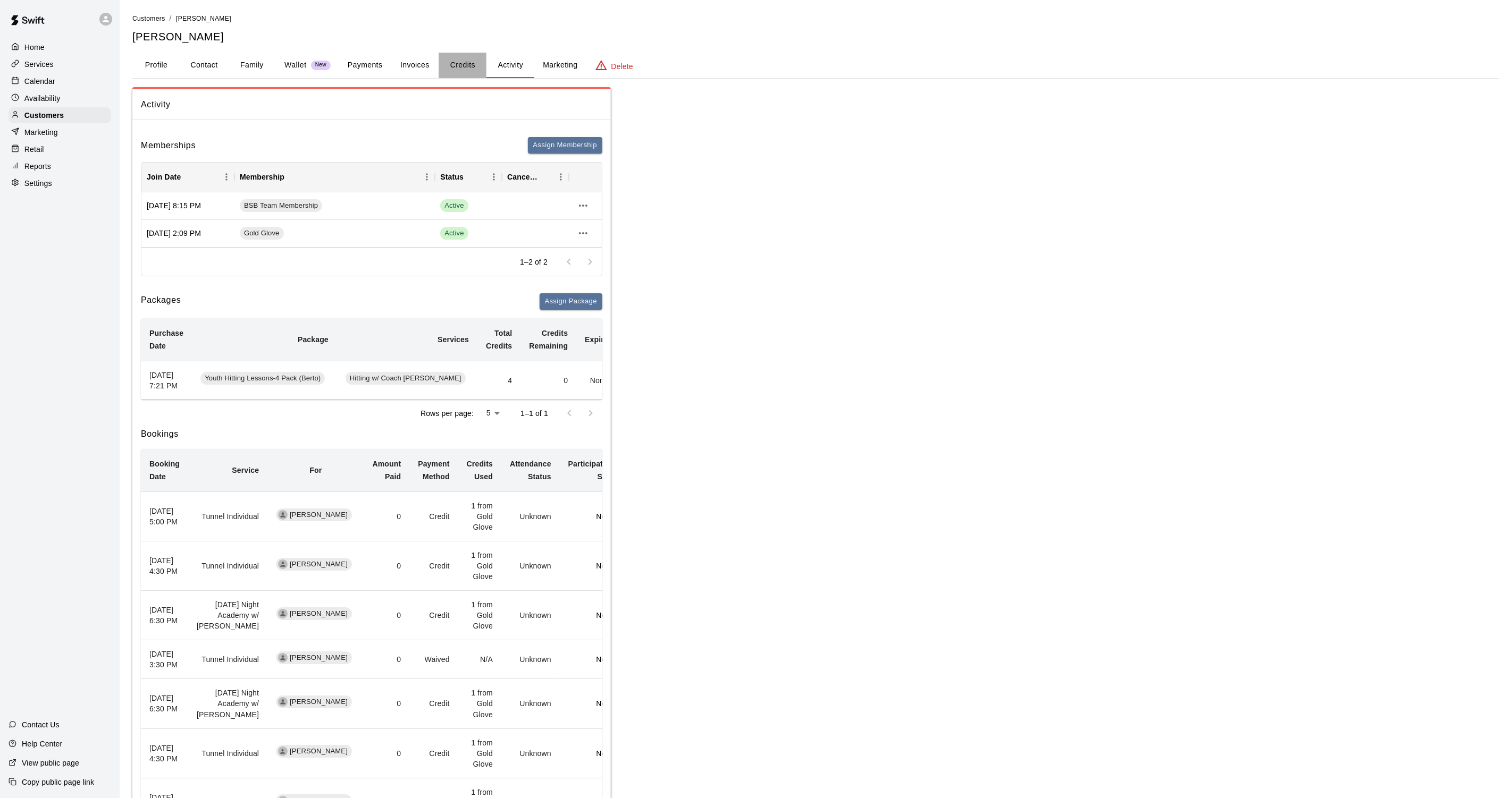
click at [459, 65] on button "Credits" at bounding box center [462, 65] width 48 height 25
